Goal: Check status

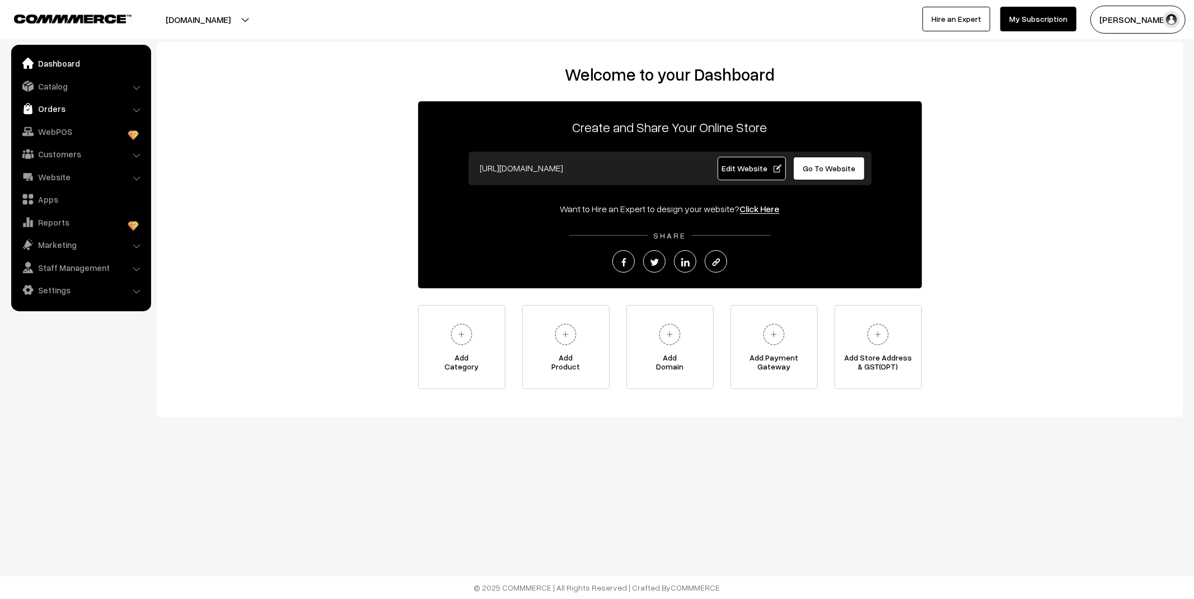
click at [74, 111] on link "Orders" at bounding box center [80, 109] width 133 height 20
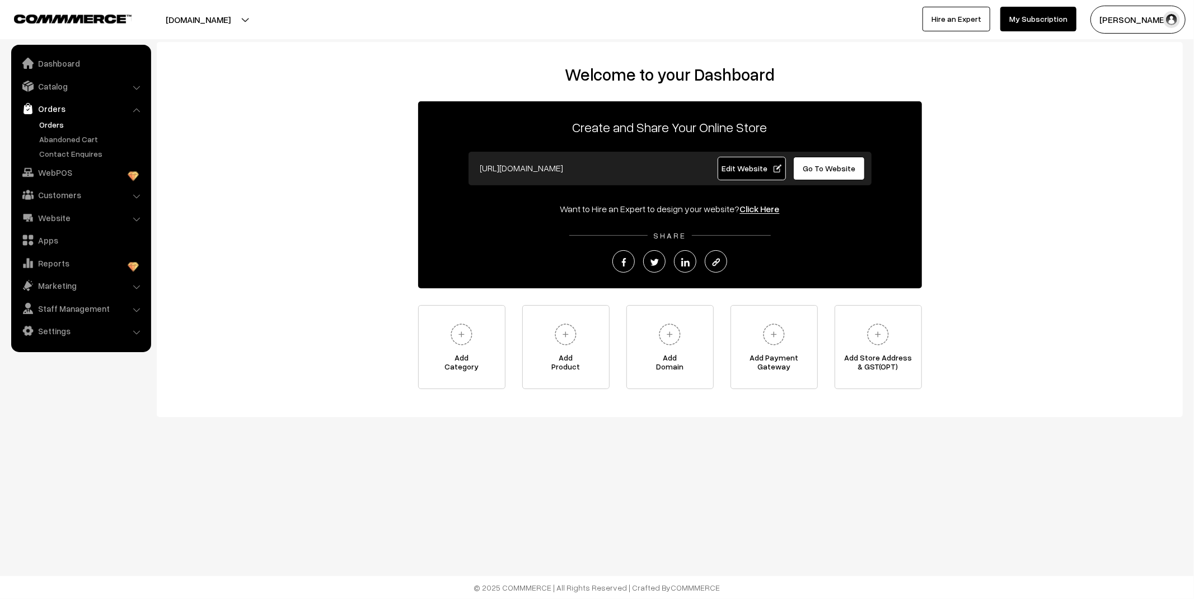
click at [58, 125] on link "Orders" at bounding box center [91, 125] width 111 height 12
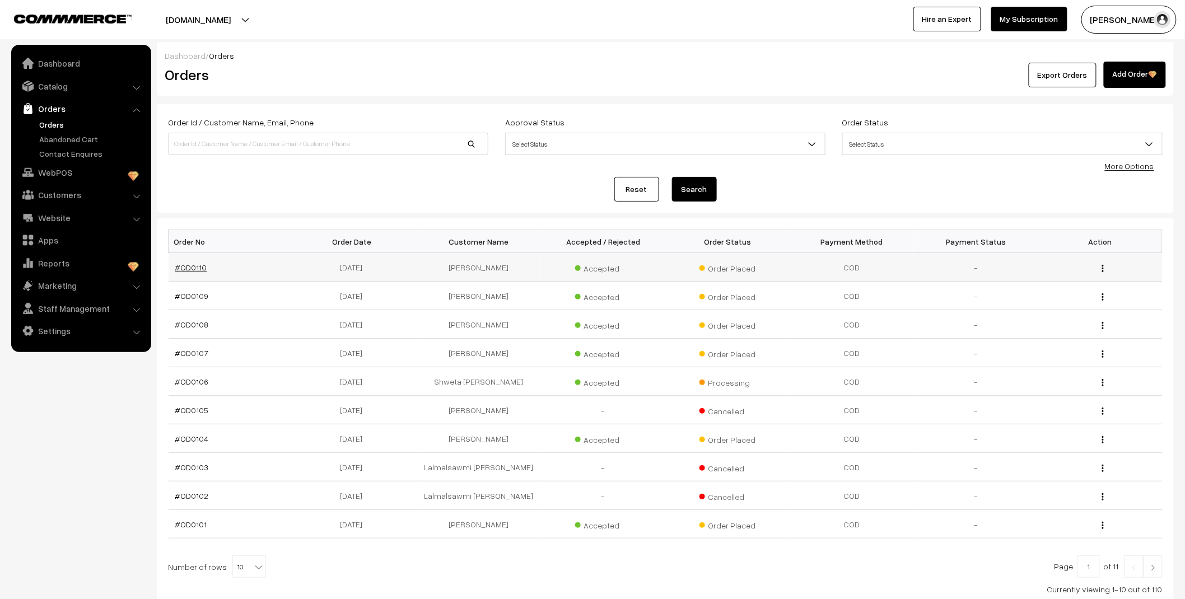
click at [191, 268] on link "#OD0110" at bounding box center [191, 268] width 32 height 10
click at [198, 269] on link "#OD0110" at bounding box center [191, 268] width 32 height 10
click at [60, 62] on link "Dashboard" at bounding box center [80, 63] width 133 height 20
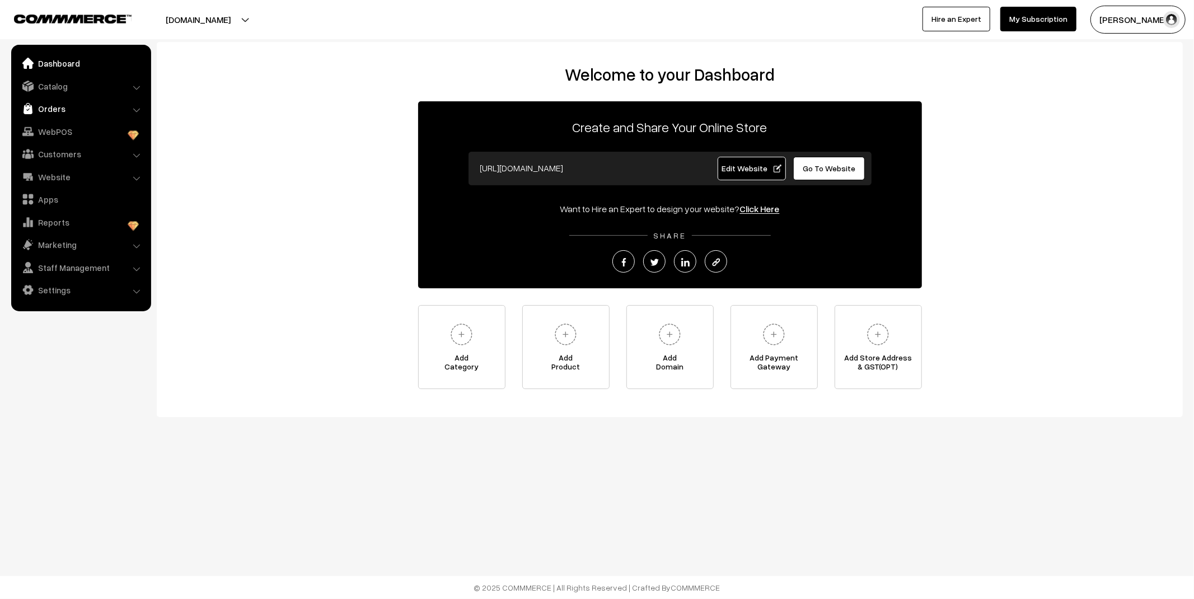
click at [37, 112] on link "Orders" at bounding box center [80, 109] width 133 height 20
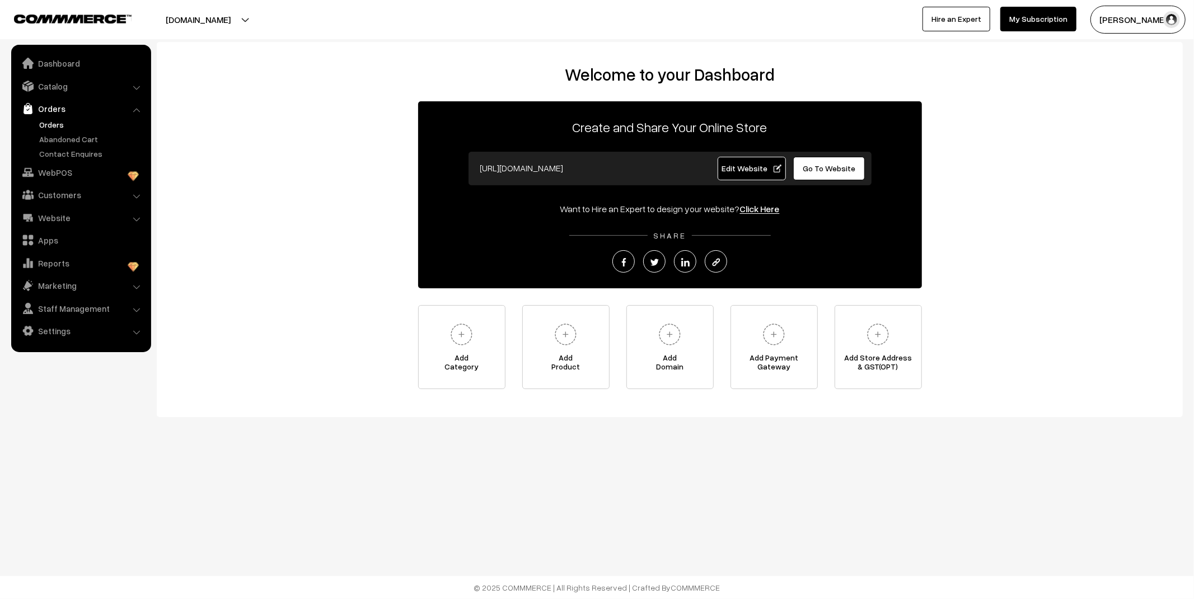
click at [57, 124] on link "Orders" at bounding box center [91, 125] width 111 height 12
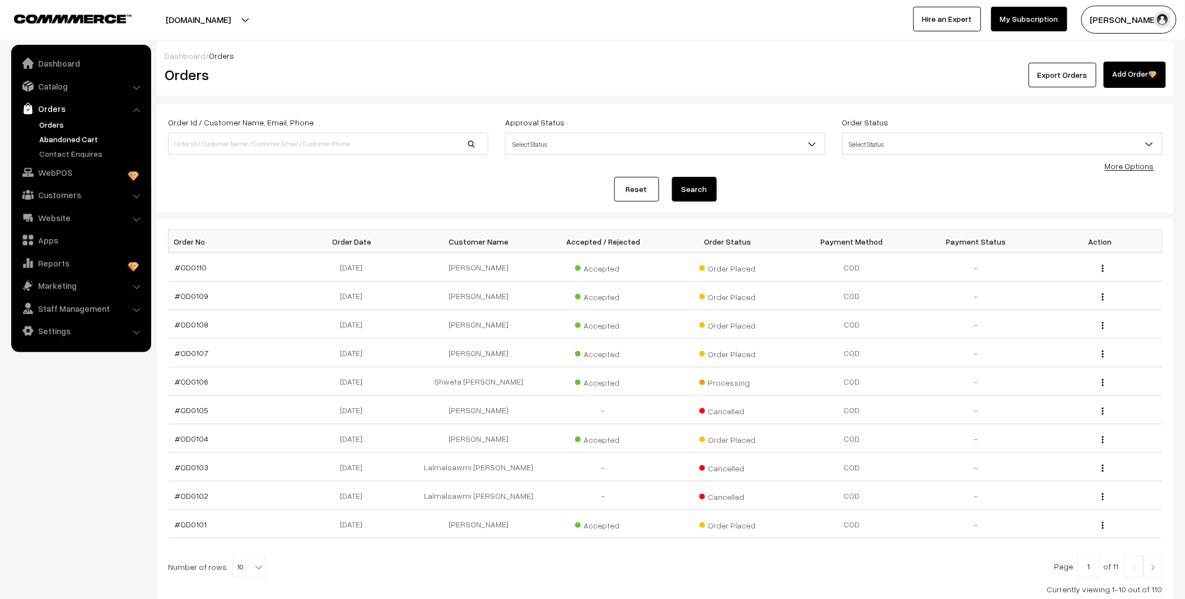
click at [64, 140] on link "Abandoned Cart" at bounding box center [91, 139] width 111 height 12
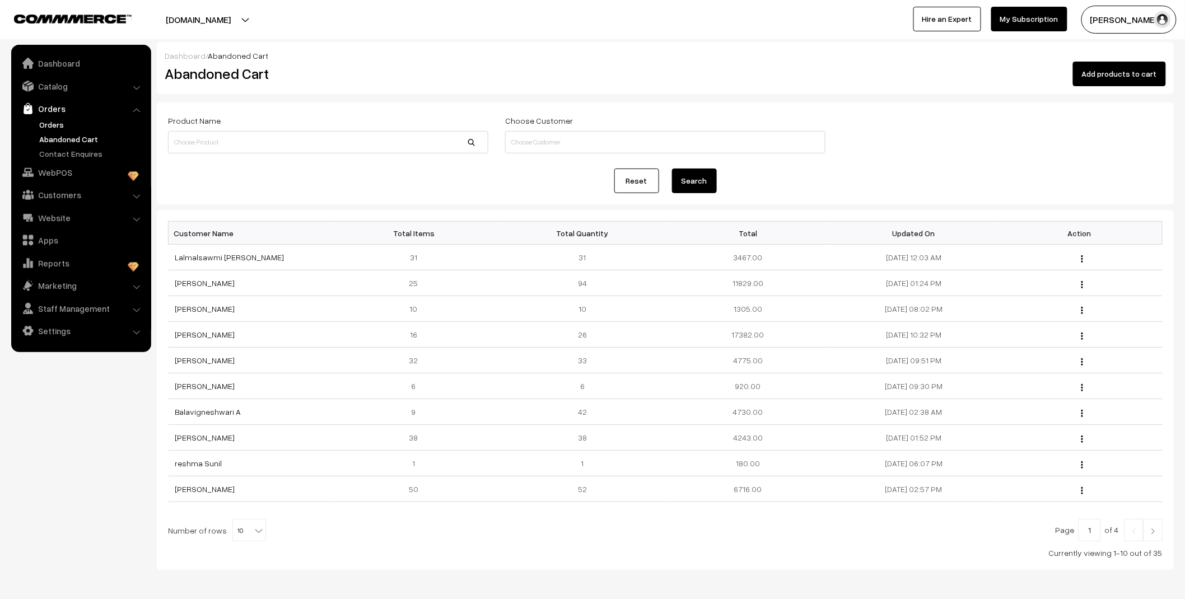
click at [58, 124] on link "Orders" at bounding box center [91, 125] width 111 height 12
